Goal: Information Seeking & Learning: Learn about a topic

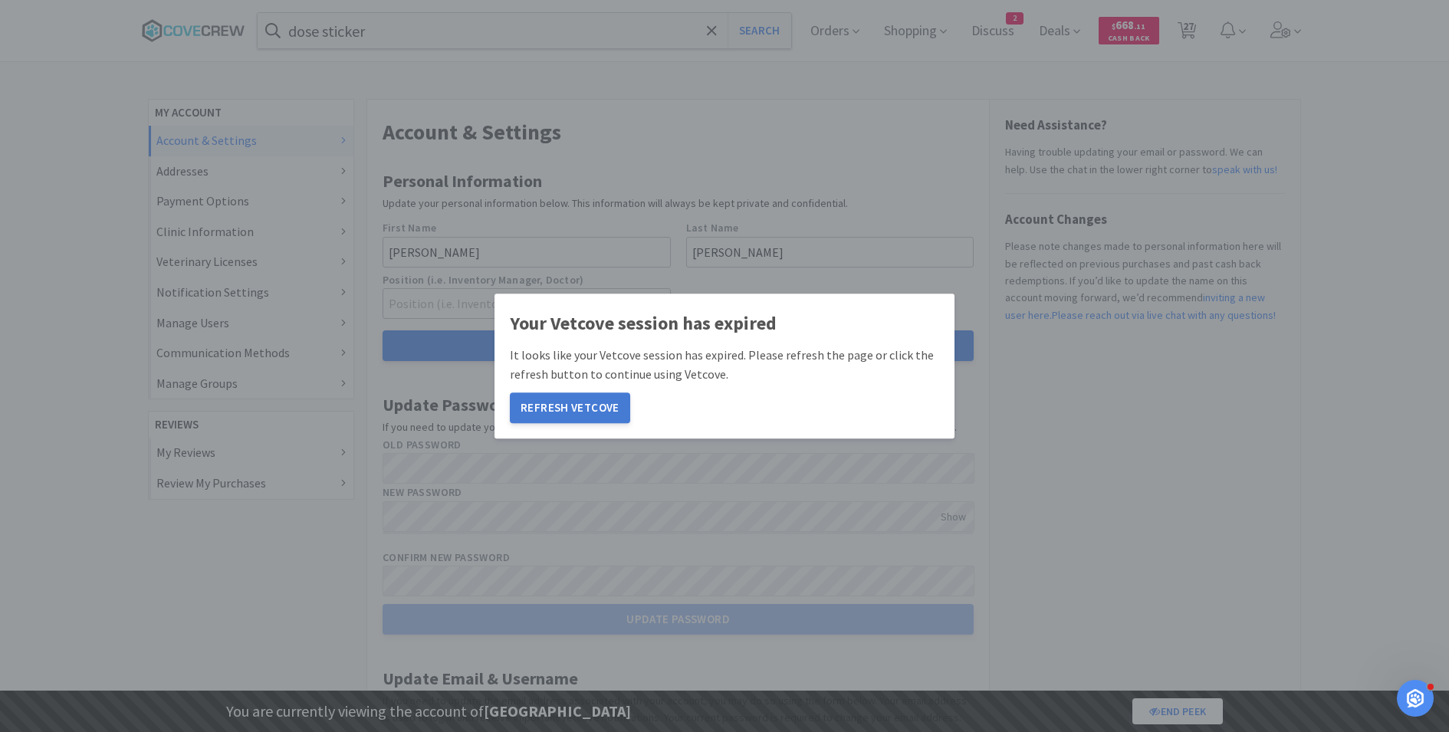
click at [587, 412] on button "Refresh Vetcove" at bounding box center [570, 408] width 120 height 31
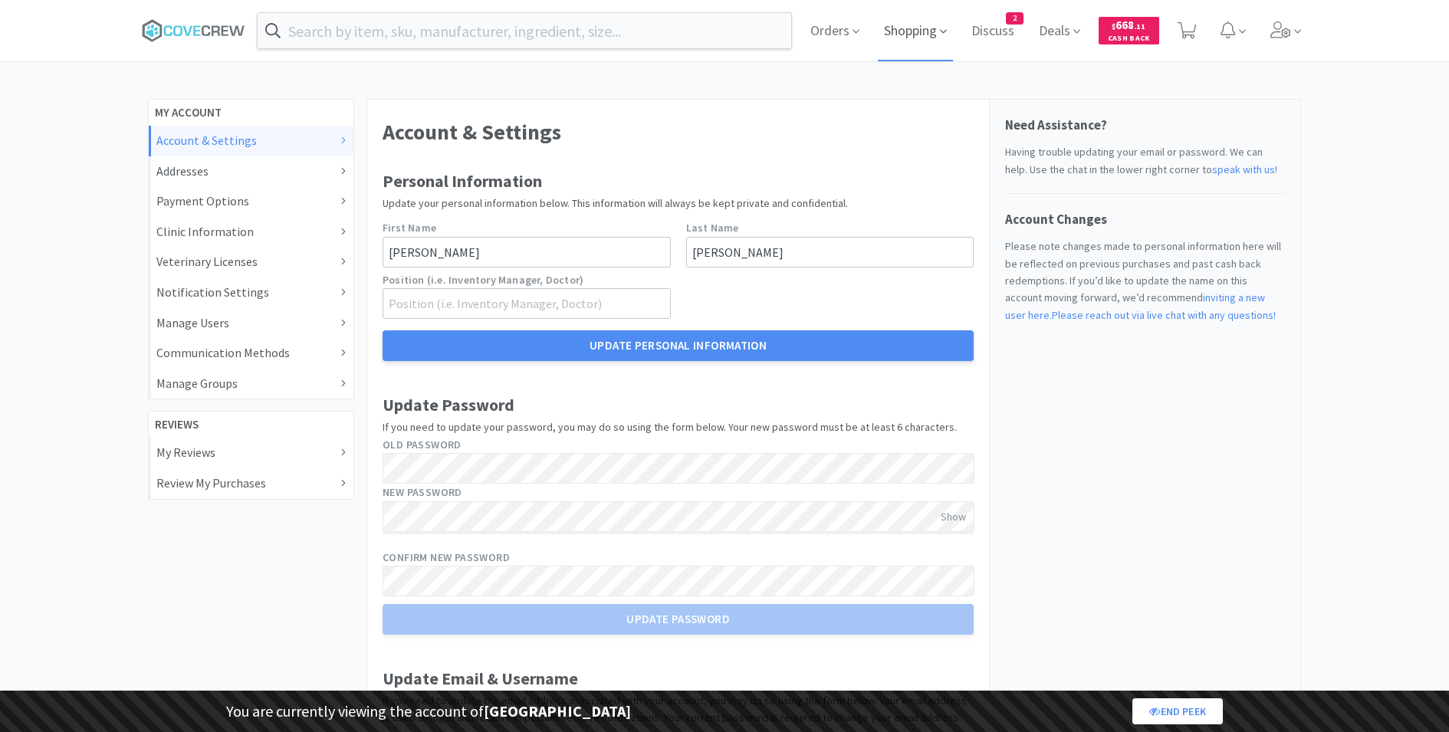
click at [895, 33] on span "Shopping" at bounding box center [915, 30] width 75 height 61
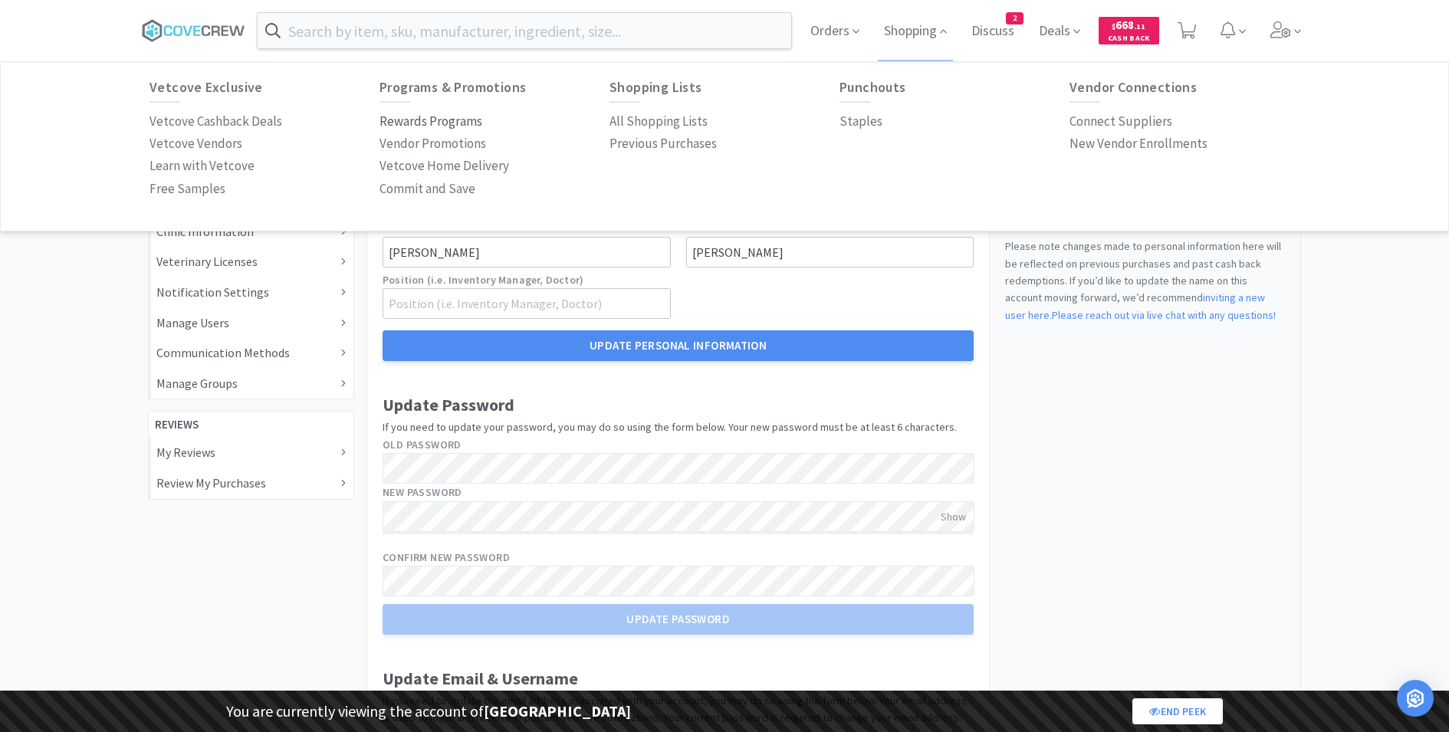
click at [428, 124] on p "Rewards Programs" at bounding box center [430, 121] width 103 height 21
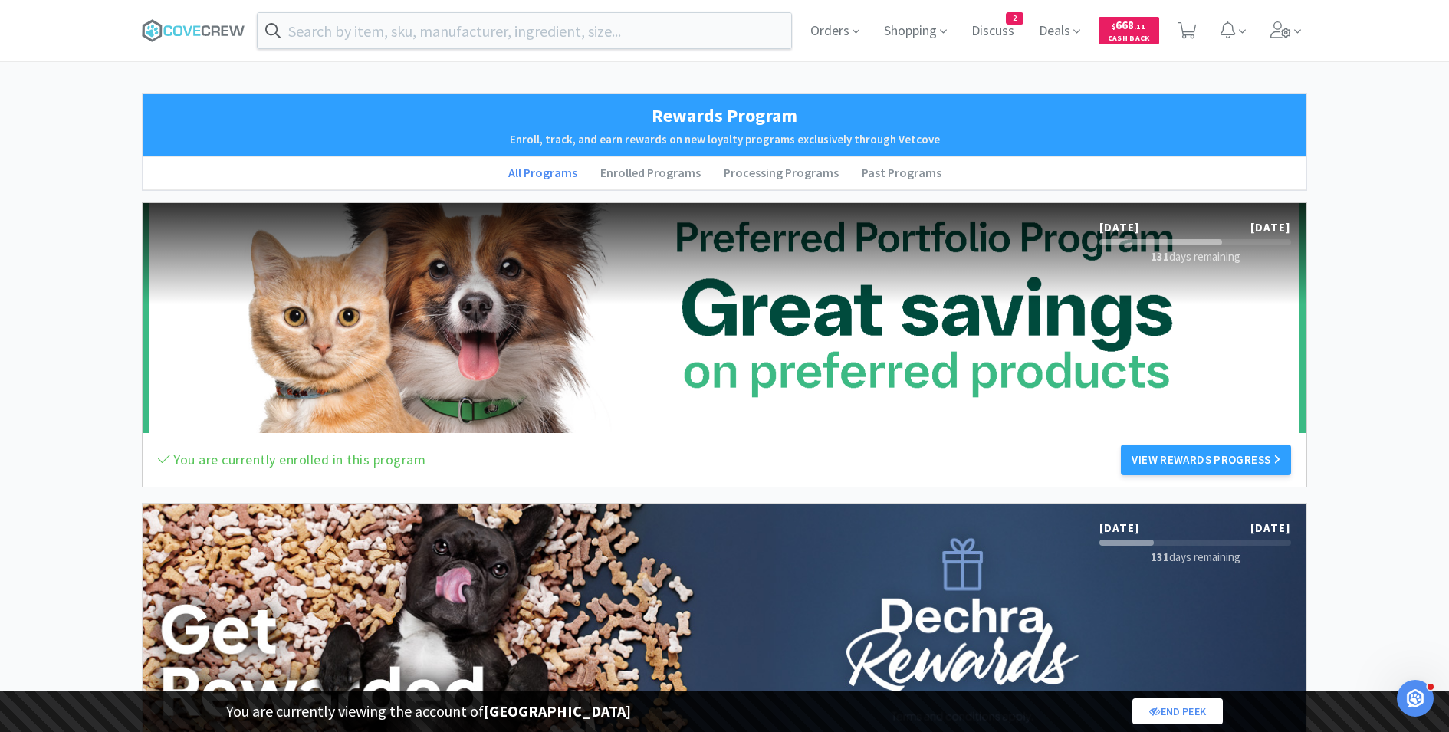
click at [380, 300] on div "Jan 1st, 2025 Dec 31st, 2025 131 days remaining" at bounding box center [725, 253] width 1164 height 101
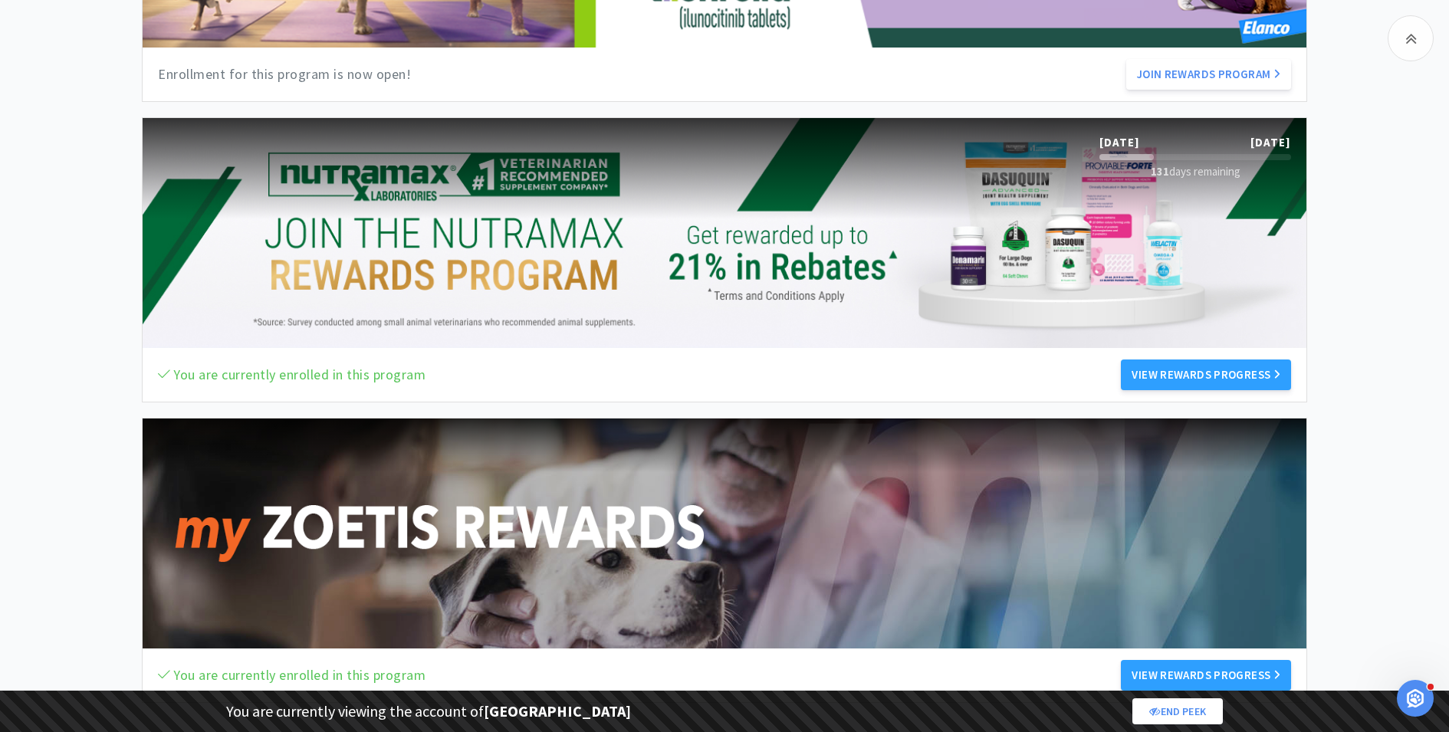
scroll to position [999, 0]
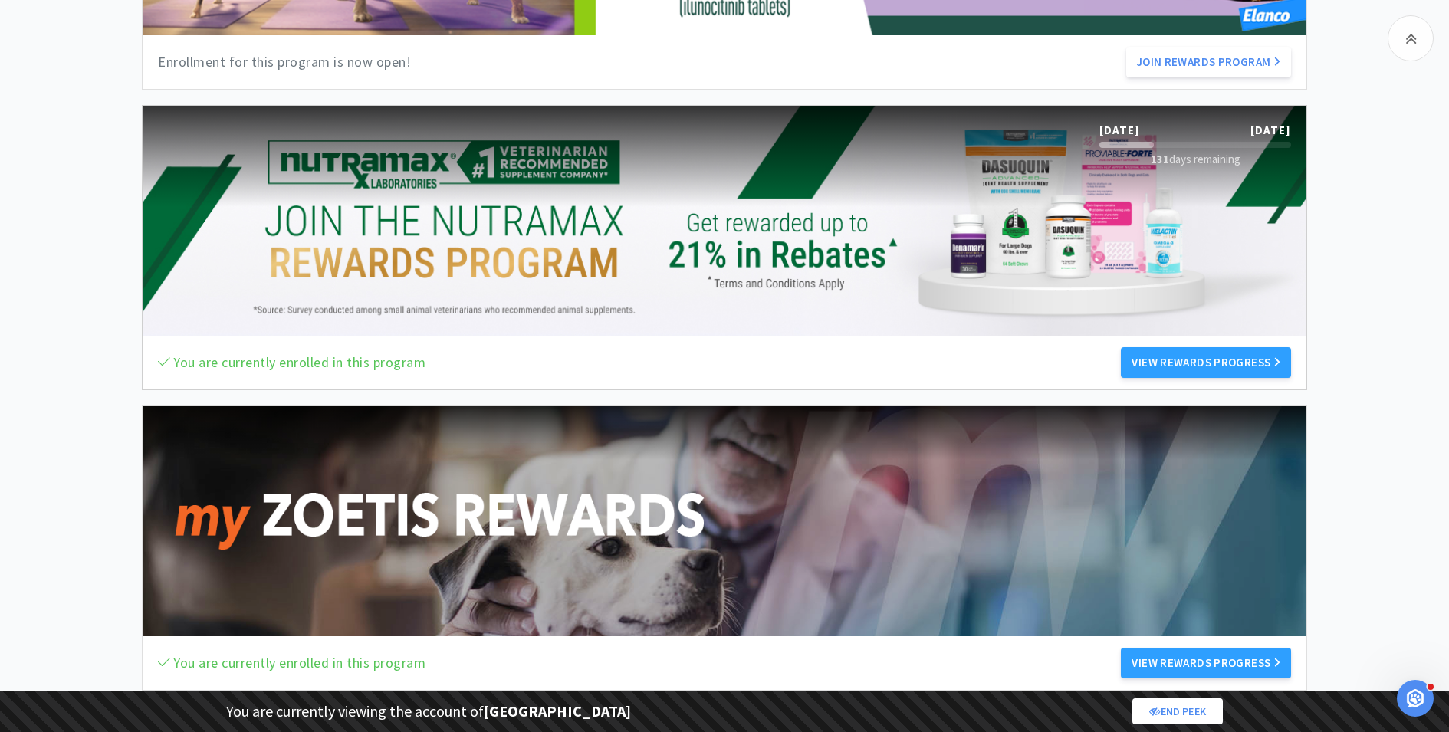
click at [401, 251] on div "Jul 1st, 2025 Dec 31st, 2025 131 days remaining" at bounding box center [725, 221] width 1164 height 230
